Goal: Information Seeking & Learning: Learn about a topic

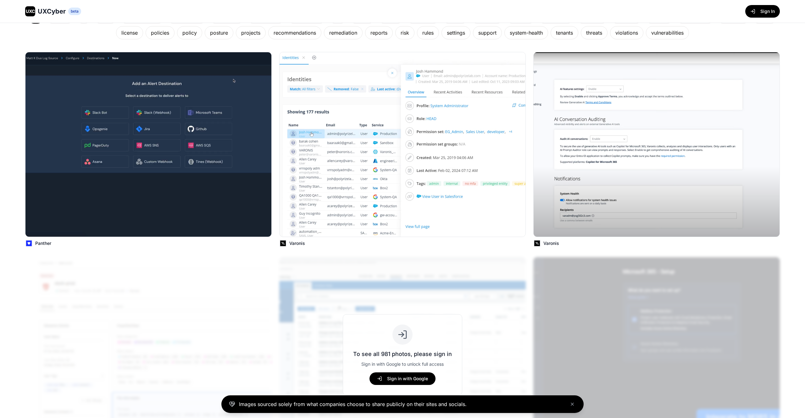
scroll to position [133, 0]
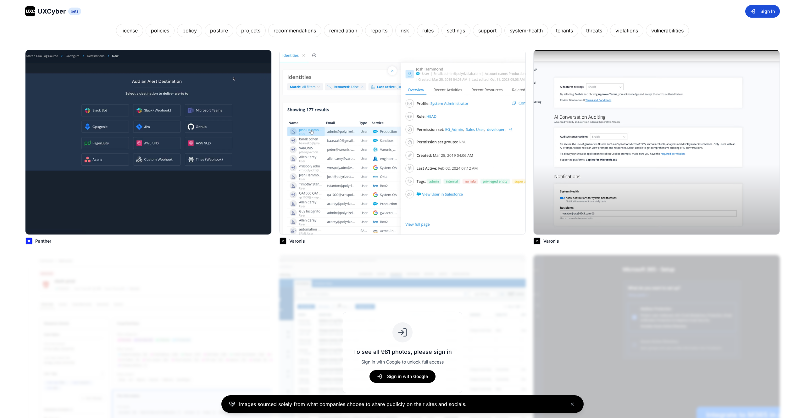
click at [766, 10] on button "Sign In" at bounding box center [762, 11] width 35 height 13
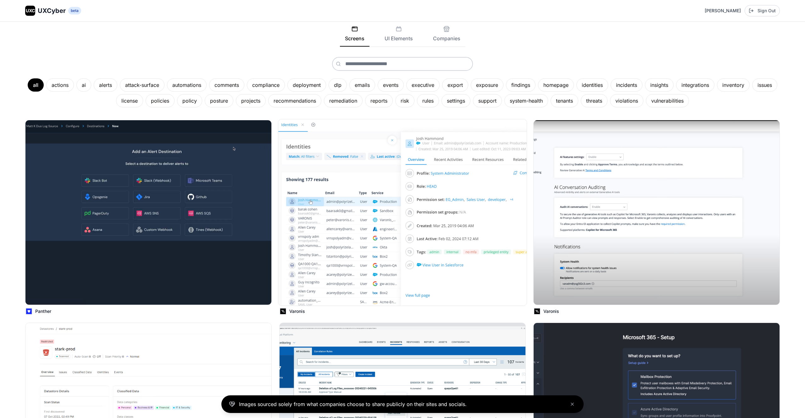
scroll to position [0, 0]
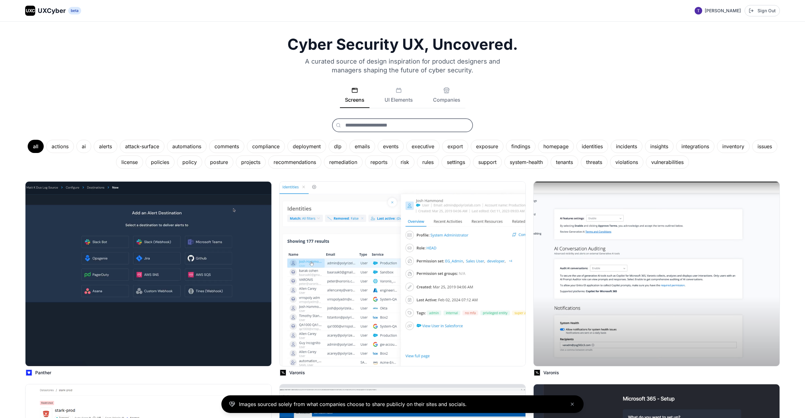
click at [414, 120] on input "text" at bounding box center [402, 125] width 141 height 14
click at [608, 162] on div "threats" at bounding box center [594, 161] width 27 height 13
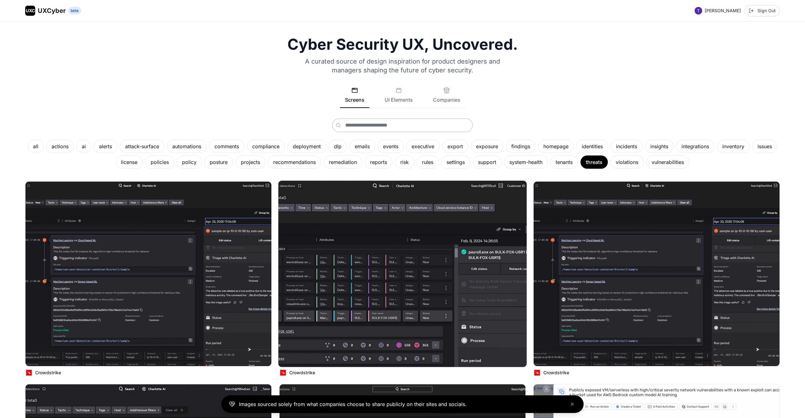
click at [383, 264] on img at bounding box center [402, 273] width 248 height 186
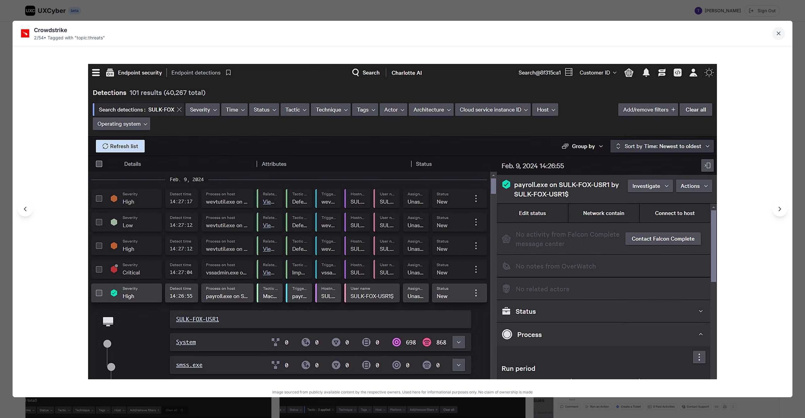
click at [784, 33] on button "Close lightbox" at bounding box center [778, 33] width 13 height 13
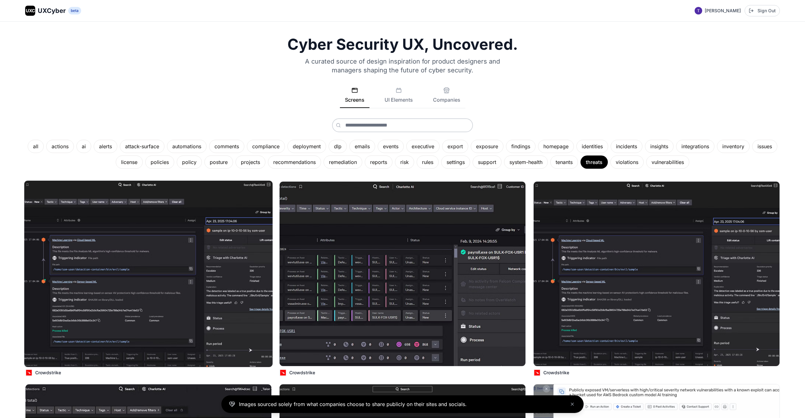
click at [234, 256] on img at bounding box center [148, 273] width 248 height 186
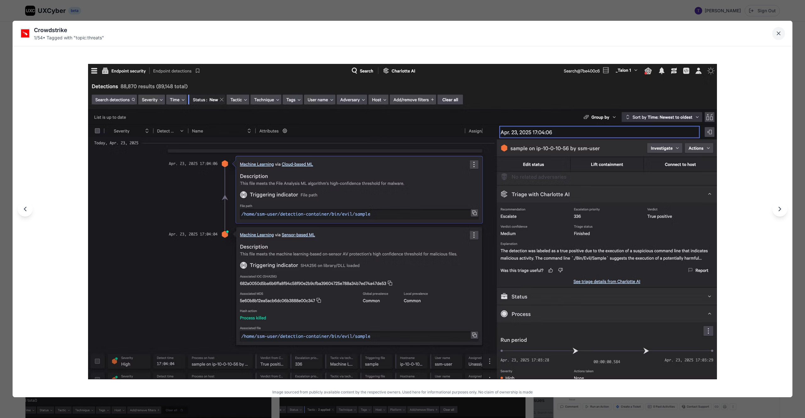
click at [774, 31] on button "Close lightbox" at bounding box center [778, 33] width 13 height 13
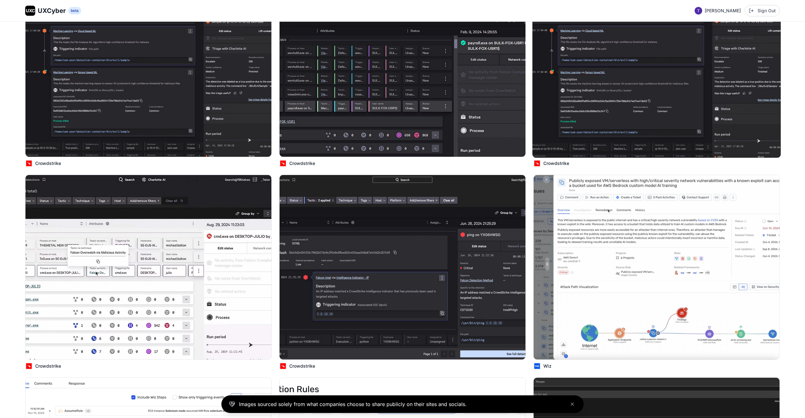
scroll to position [241, 0]
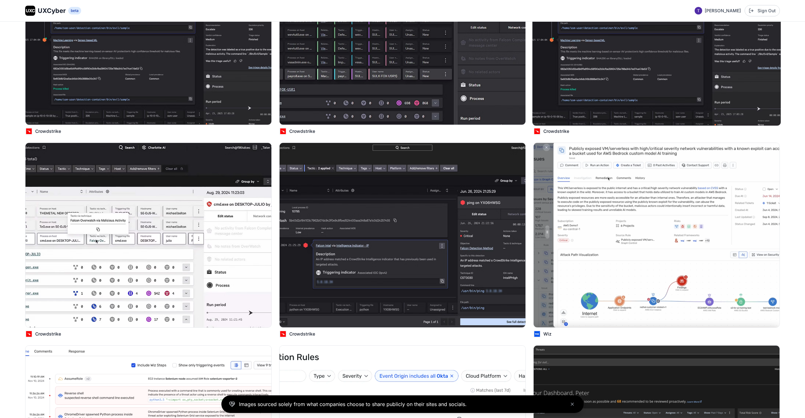
click at [669, 231] on img at bounding box center [657, 235] width 246 height 184
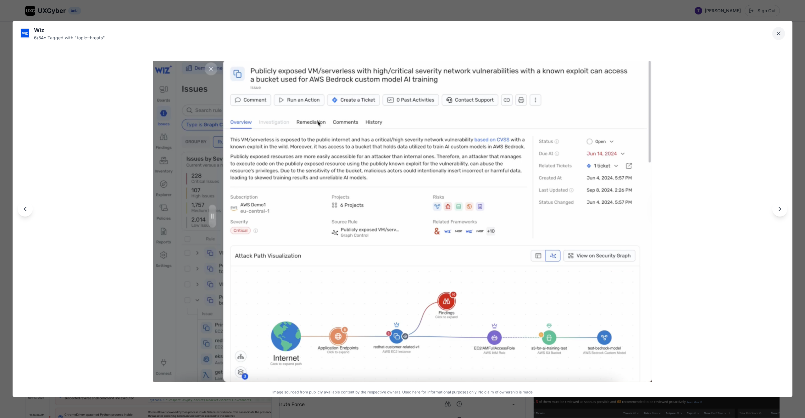
click at [781, 36] on icon "Close lightbox" at bounding box center [778, 33] width 6 height 6
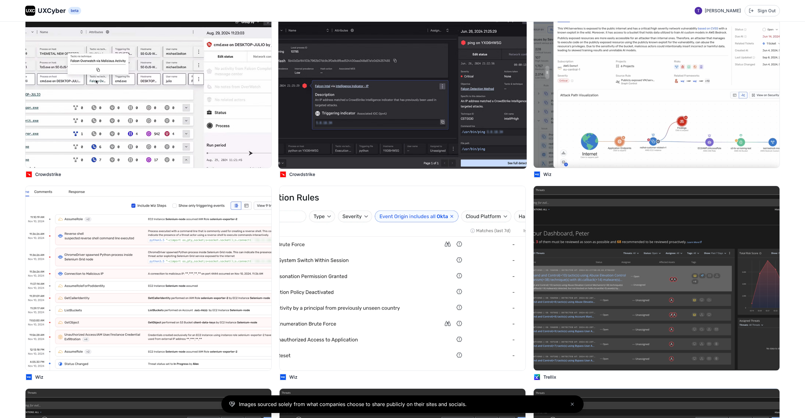
scroll to position [406, 0]
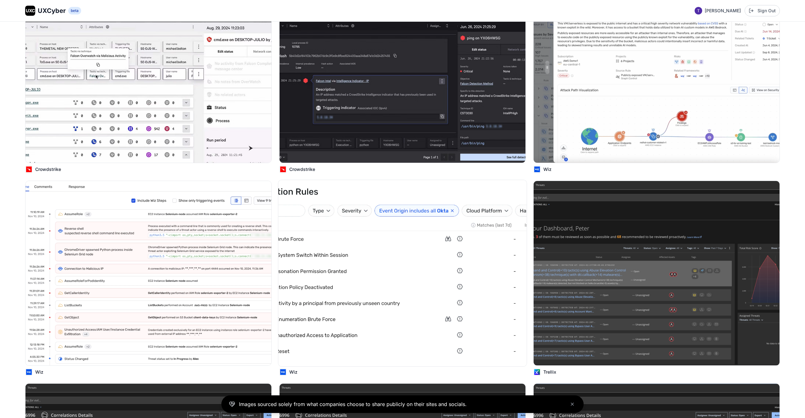
click at [388, 228] on img at bounding box center [402, 273] width 248 height 186
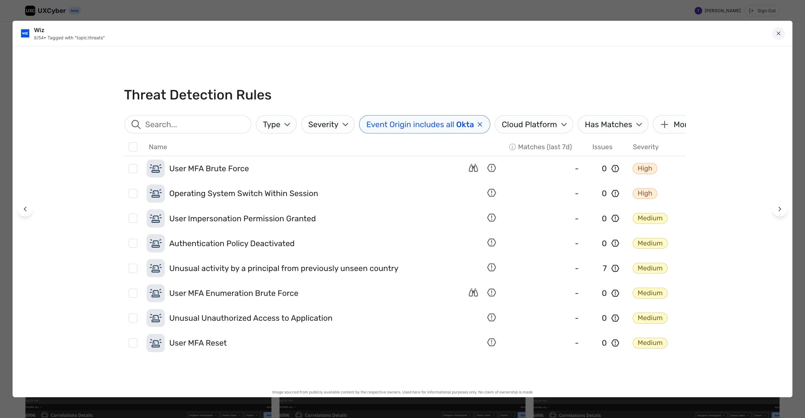
click at [777, 39] on button "Close lightbox" at bounding box center [778, 33] width 13 height 13
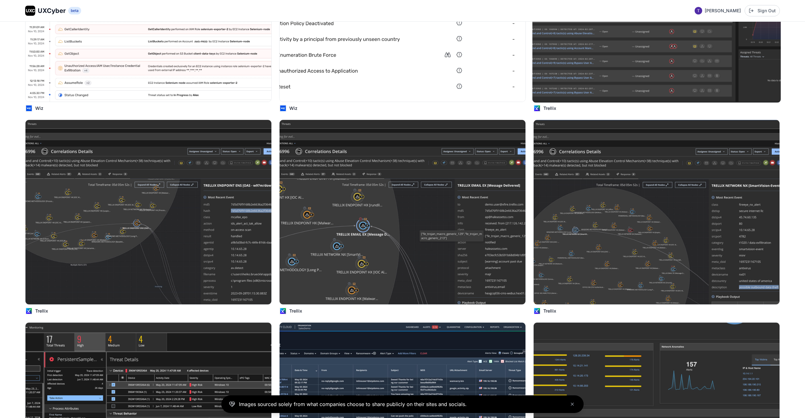
scroll to position [830, 0]
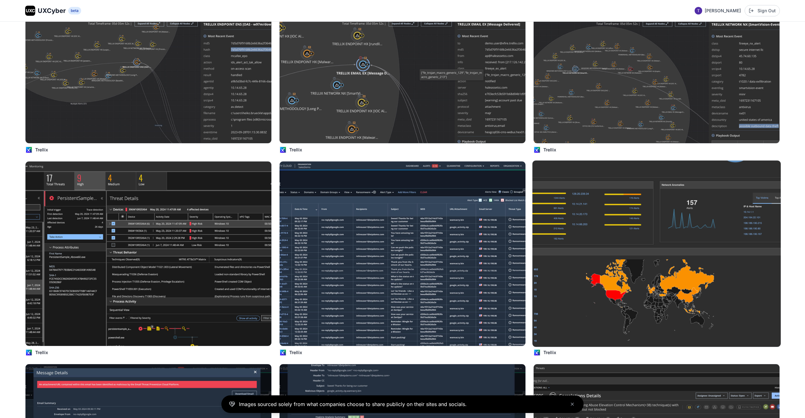
click at [681, 228] on img at bounding box center [656, 253] width 248 height 186
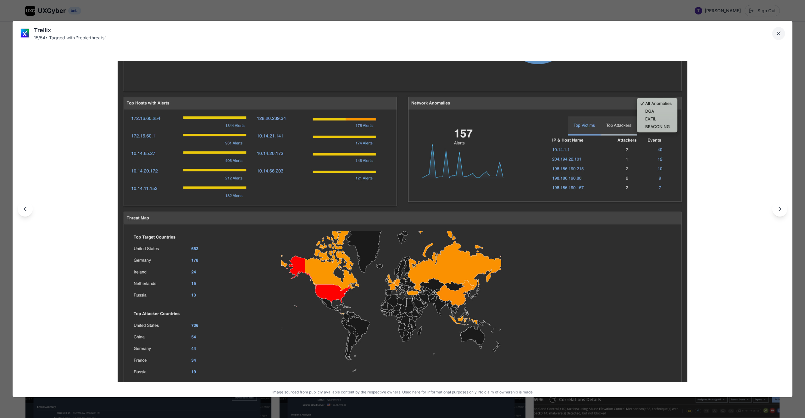
click at [781, 28] on button "Close lightbox" at bounding box center [778, 33] width 13 height 13
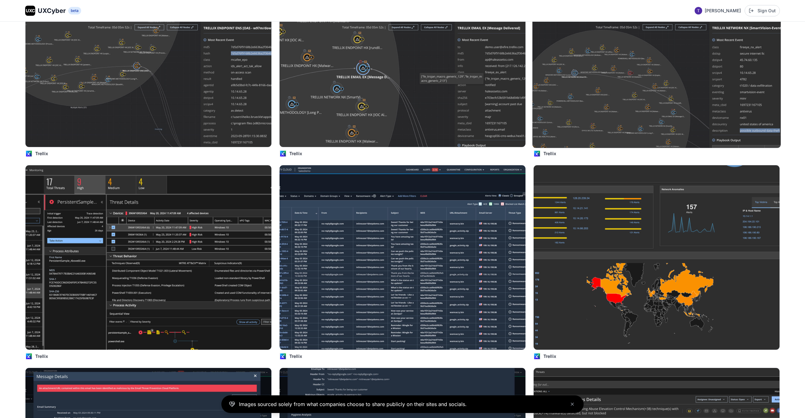
scroll to position [829, 0]
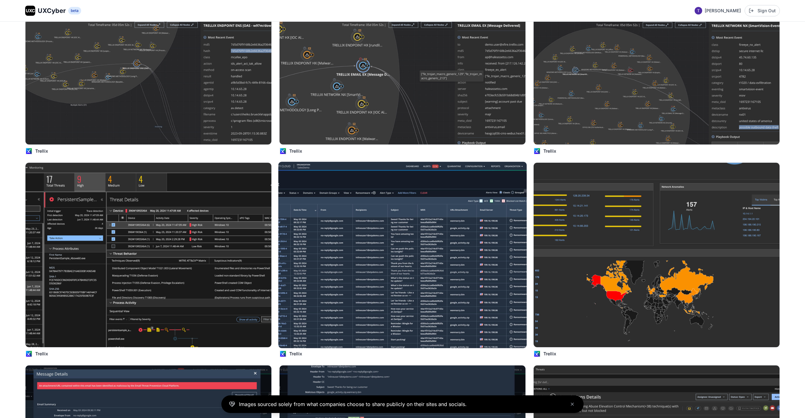
click at [484, 208] on img at bounding box center [402, 255] width 248 height 186
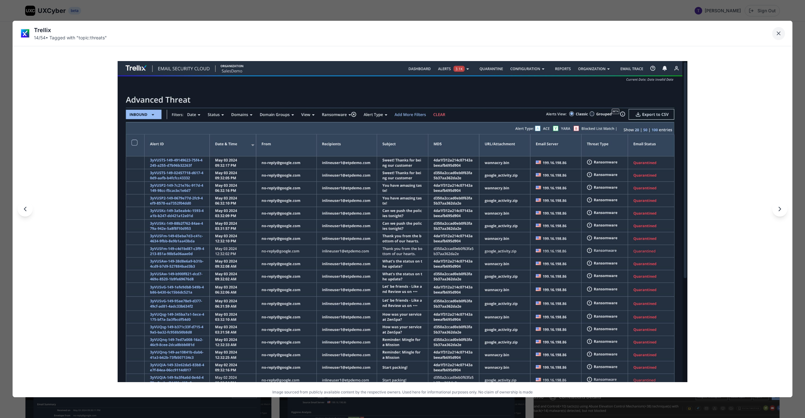
click at [782, 31] on button "Close lightbox" at bounding box center [778, 33] width 13 height 13
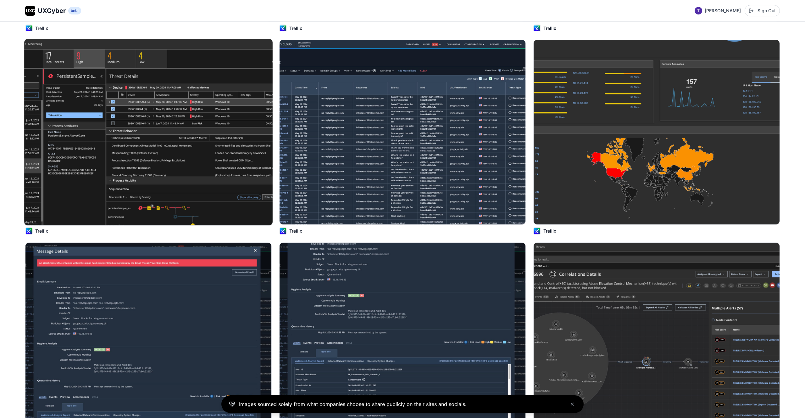
scroll to position [1000, 0]
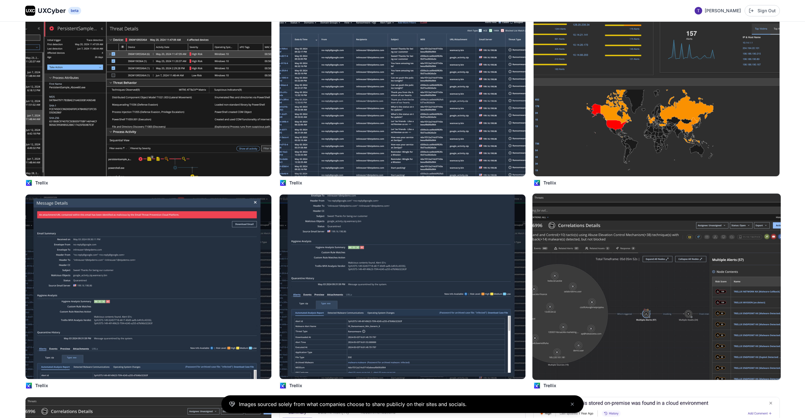
click at [684, 264] on img at bounding box center [656, 286] width 248 height 186
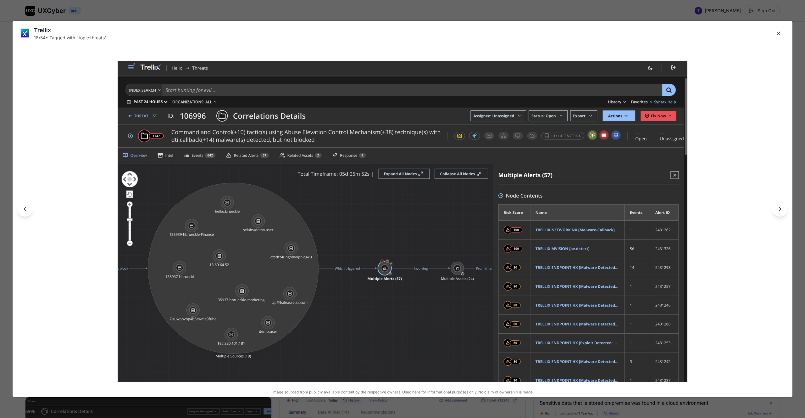
drag, startPoint x: 779, startPoint y: 34, endPoint x: 764, endPoint y: 53, distance: 24.9
click at [779, 34] on icon "Close lightbox" at bounding box center [778, 33] width 3 height 3
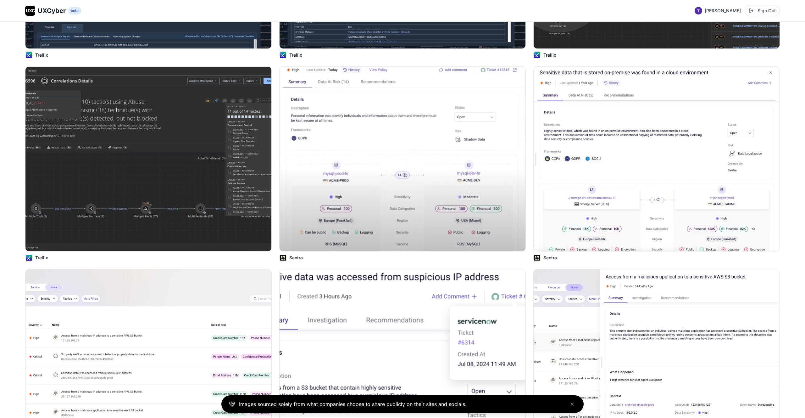
scroll to position [1276, 0]
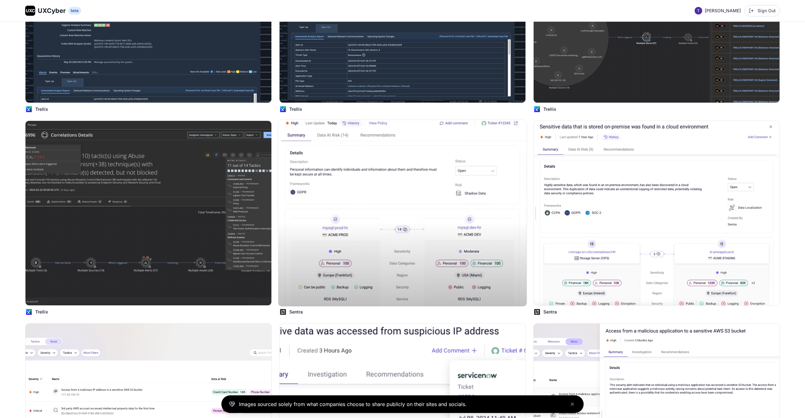
click at [421, 190] on img at bounding box center [402, 213] width 248 height 186
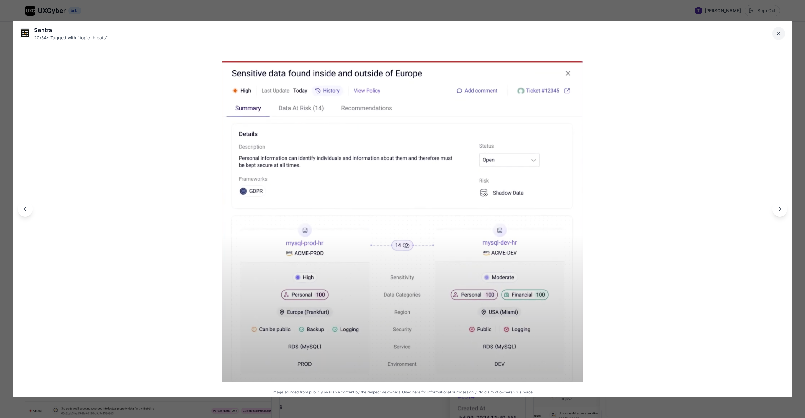
click at [774, 33] on button "Close lightbox" at bounding box center [778, 33] width 13 height 13
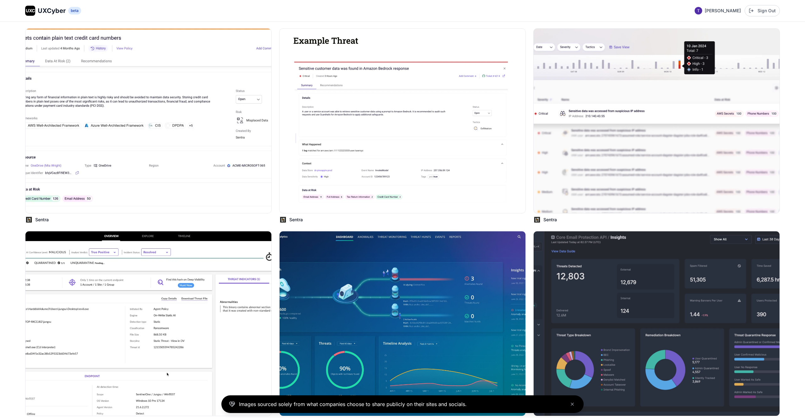
scroll to position [1898, 0]
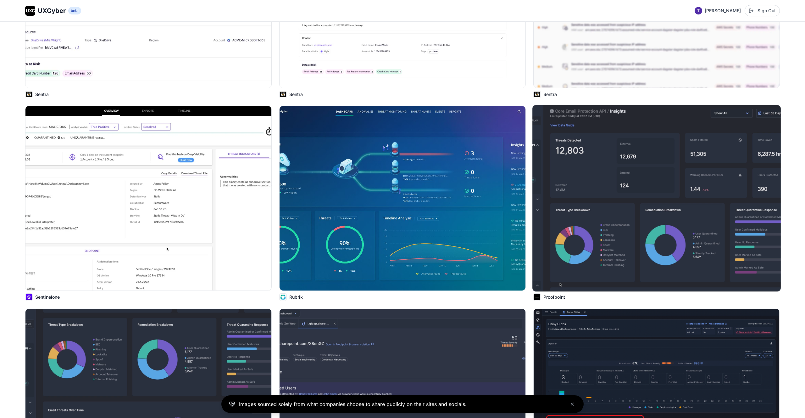
click at [703, 159] on img at bounding box center [656, 198] width 248 height 186
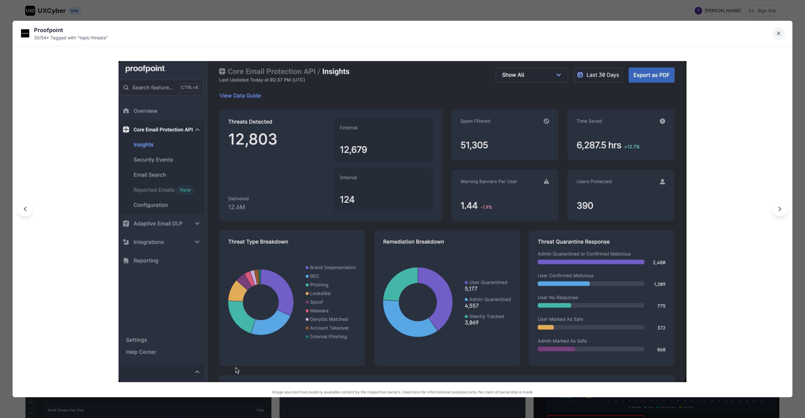
click at [782, 33] on button "Close lightbox" at bounding box center [778, 33] width 13 height 13
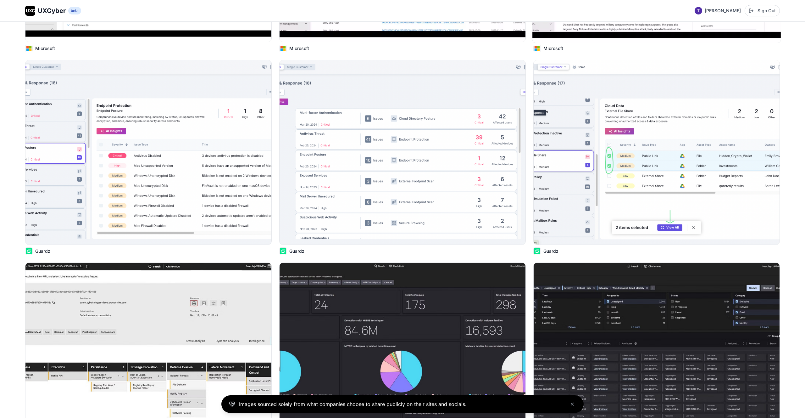
scroll to position [3178, 0]
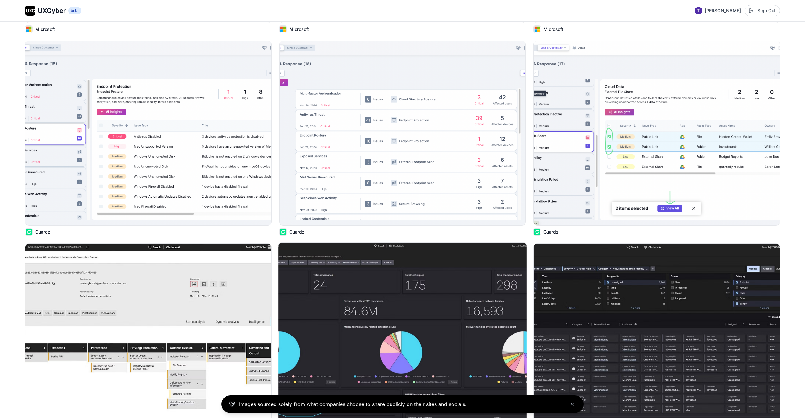
click at [459, 300] on img at bounding box center [402, 335] width 248 height 186
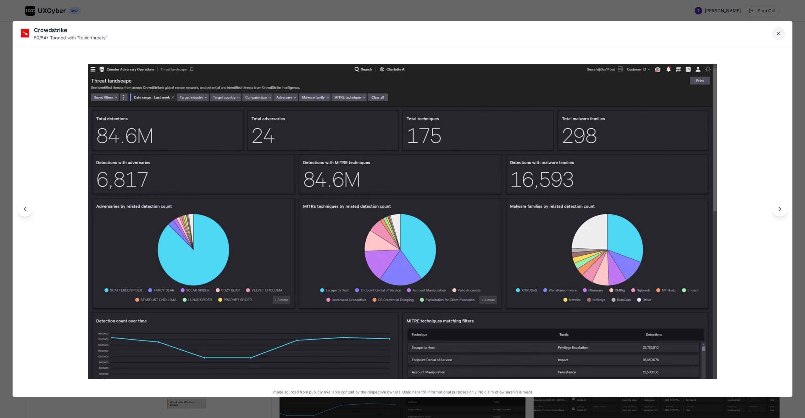
click at [778, 38] on button "Close lightbox" at bounding box center [778, 33] width 13 height 13
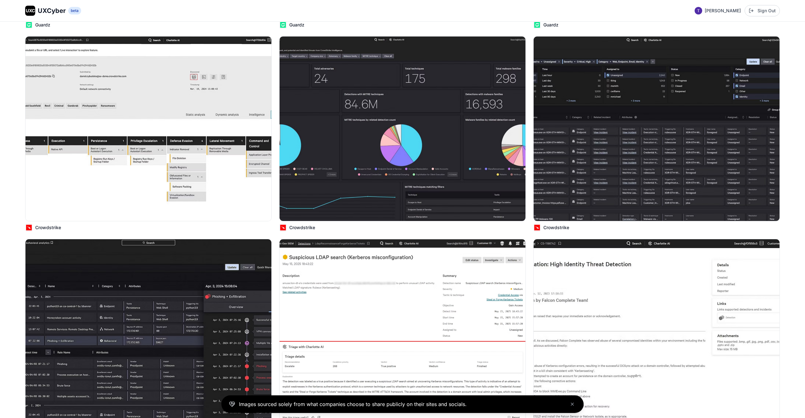
scroll to position [3383, 0]
